Goal: Information Seeking & Learning: Learn about a topic

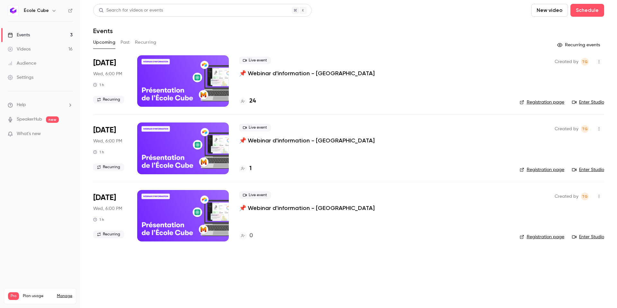
click at [125, 40] on button "Past" at bounding box center [124, 42] width 9 height 10
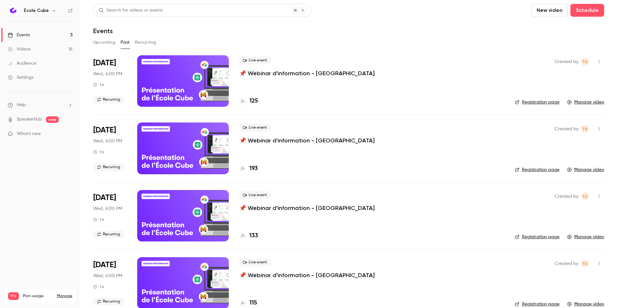
click at [261, 67] on div "Live event 📌 Webinar d'information - [GEOGRAPHIC_DATA]" at bounding box center [371, 67] width 265 height 21
click at [259, 72] on p "📌 Webinar d'information - [GEOGRAPHIC_DATA]" at bounding box center [307, 73] width 136 height 8
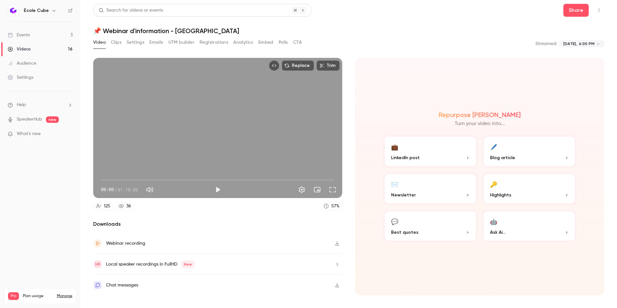
click at [282, 42] on button "Polls" at bounding box center [283, 42] width 9 height 10
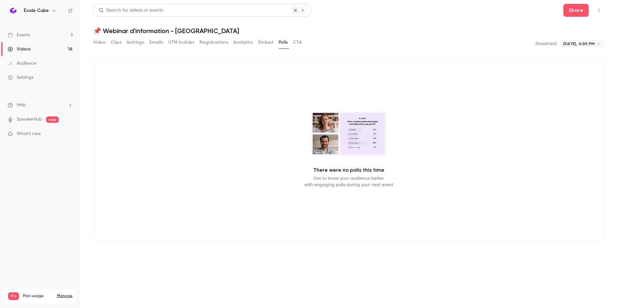
click at [295, 43] on button "CTA" at bounding box center [297, 42] width 9 height 10
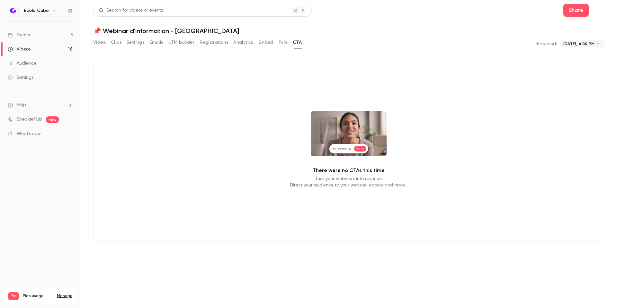
click at [269, 43] on button "Embed" at bounding box center [265, 42] width 15 height 10
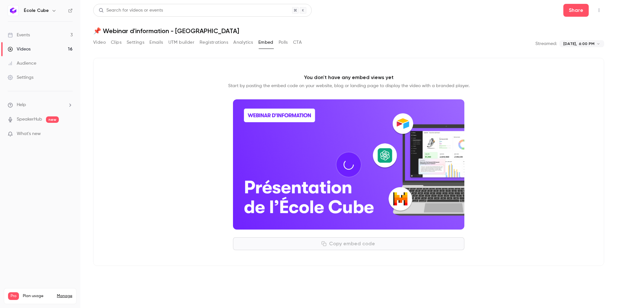
click at [247, 42] on button "Analytics" at bounding box center [243, 42] width 20 height 10
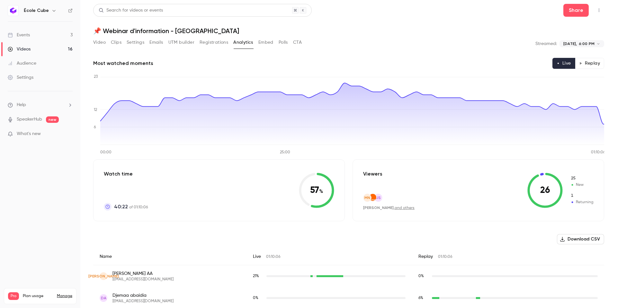
click at [582, 64] on icon "button" at bounding box center [580, 63] width 3 height 3
